Goal: Book appointment/travel/reservation

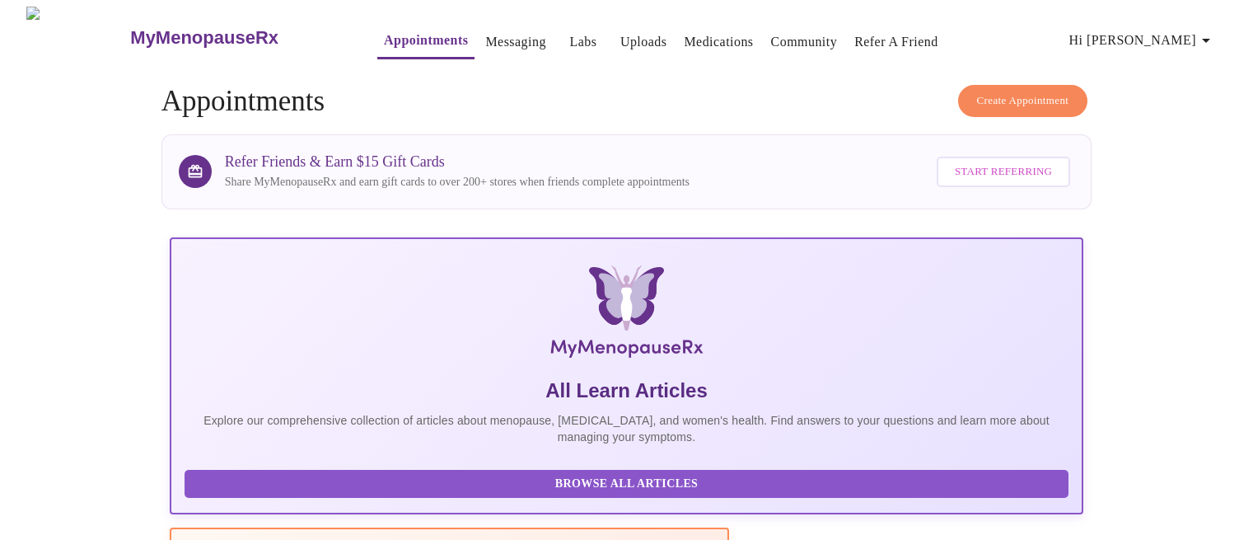
scroll to position [359, 0]
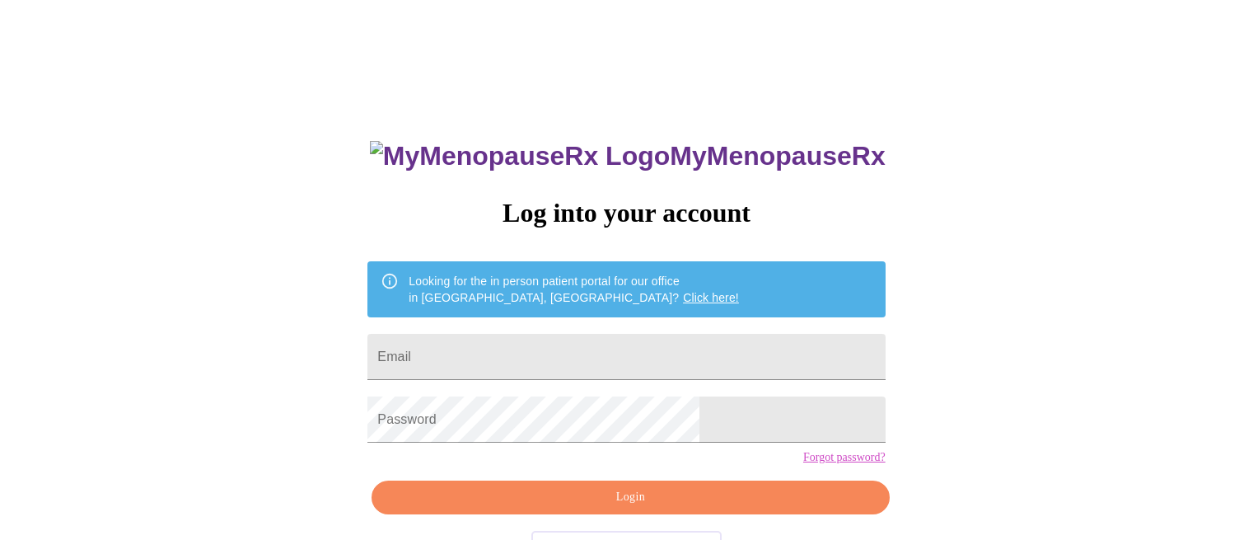
scroll to position [58, 0]
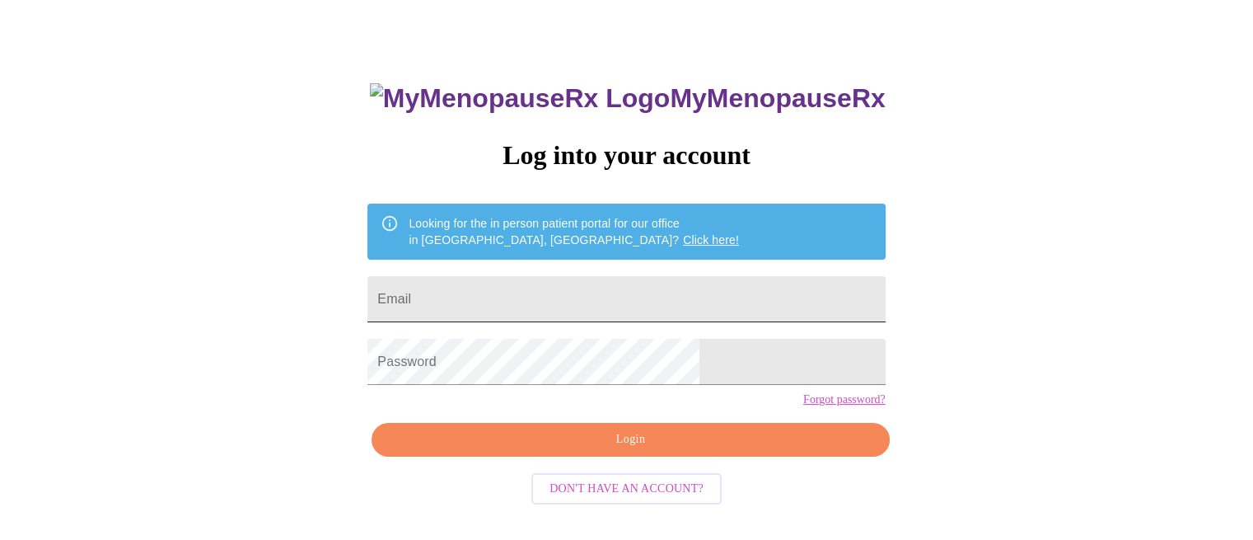
click at [526, 296] on input "Email" at bounding box center [626, 299] width 517 height 46
type input "[EMAIL_ADDRESS][DOMAIN_NAME]"
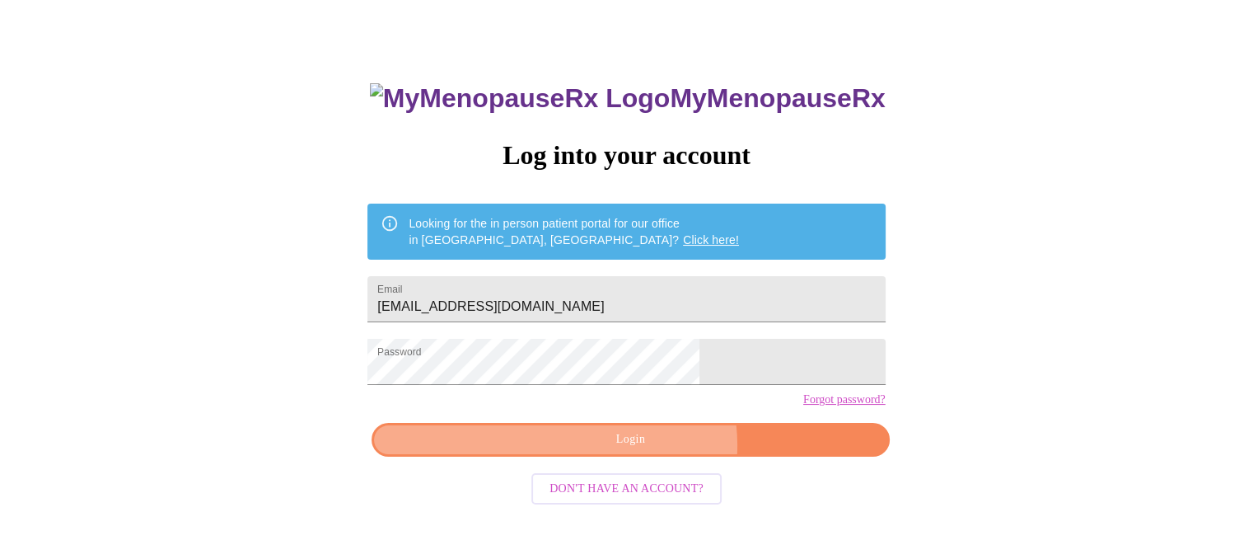
click at [647, 450] on span "Login" at bounding box center [631, 439] width 480 height 21
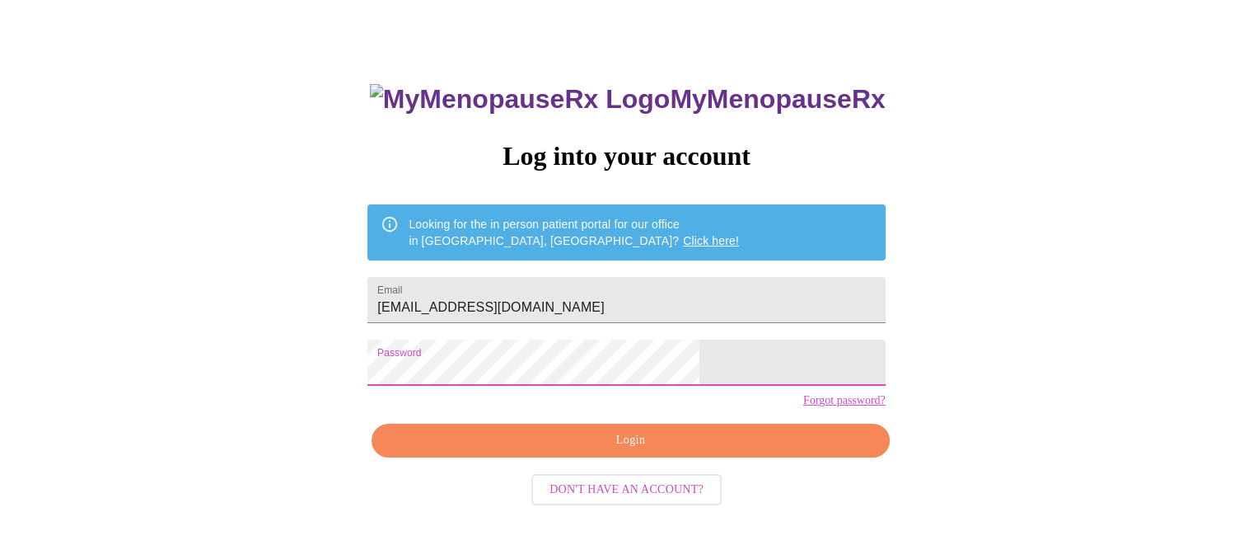
click at [583, 451] on span "Login" at bounding box center [631, 440] width 480 height 21
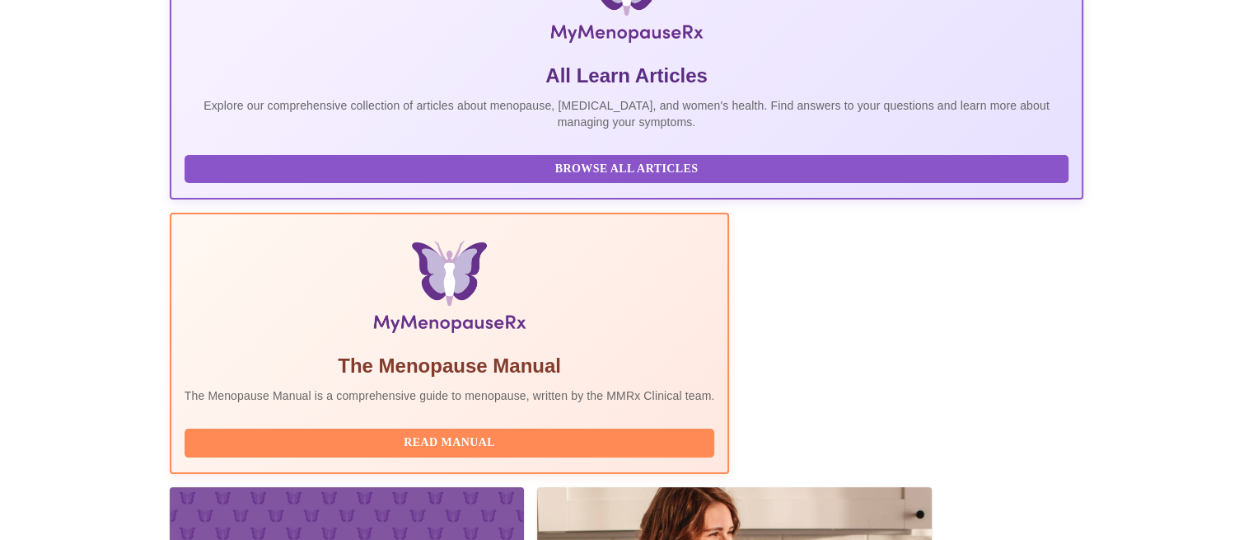
scroll to position [359, 0]
